Goal: Information Seeking & Learning: Learn about a topic

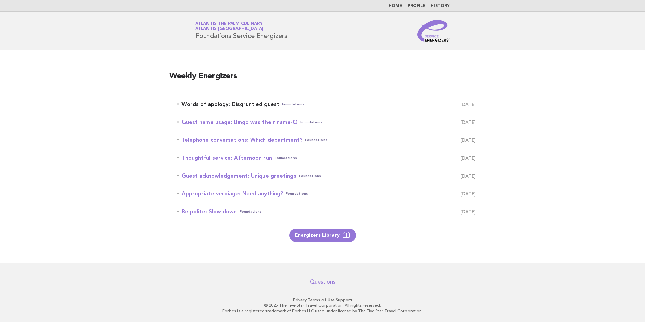
click at [246, 107] on link "Words of apology: Disgruntled guest Foundations [DATE]" at bounding box center [327, 104] width 298 height 9
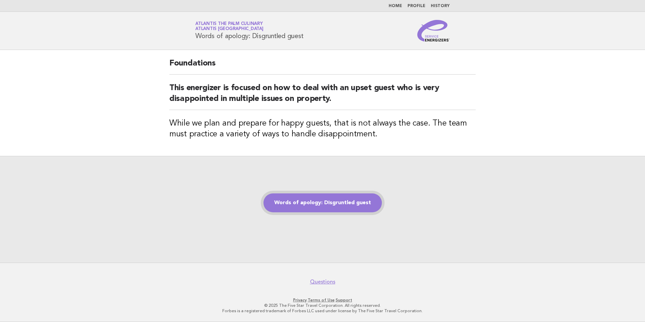
click at [299, 195] on link "Words of apology: Disgruntled guest" at bounding box center [323, 202] width 118 height 19
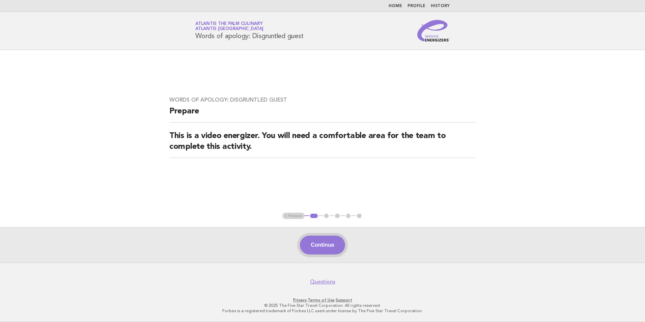
click at [331, 244] on button "Continue" at bounding box center [322, 245] width 45 height 19
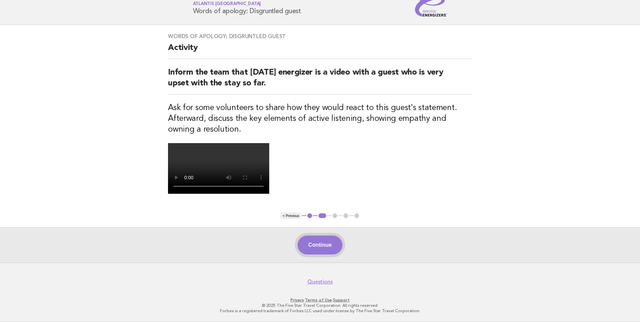
drag, startPoint x: 313, startPoint y: 244, endPoint x: 18, endPoint y: 170, distance: 304.0
click at [313, 242] on button "Continue" at bounding box center [320, 245] width 45 height 19
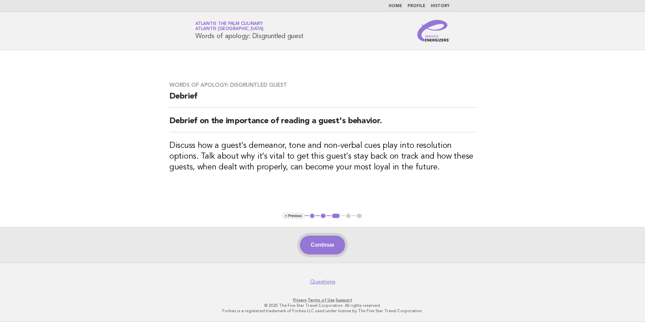
click at [311, 246] on button "Continue" at bounding box center [322, 245] width 45 height 19
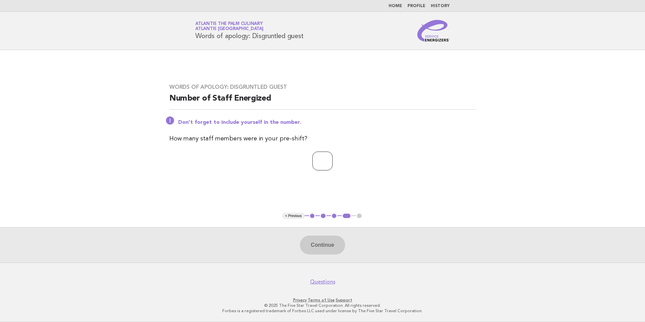
click at [317, 158] on input "number" at bounding box center [323, 161] width 20 height 19
type input "**"
click at [341, 249] on button "Continue" at bounding box center [322, 245] width 45 height 19
